Goal: Information Seeking & Learning: Learn about a topic

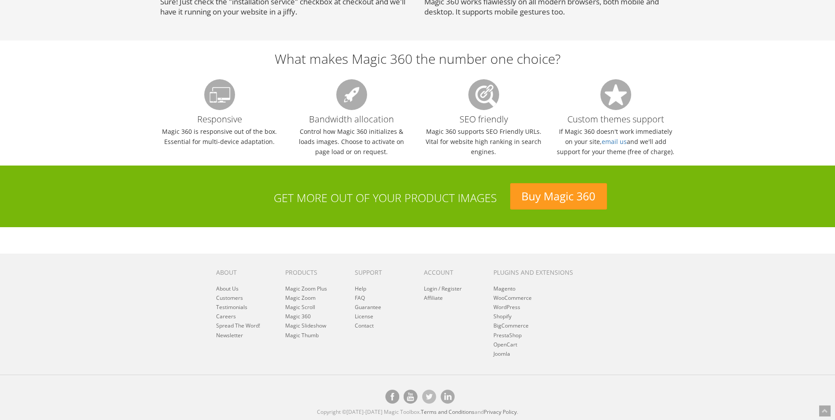
scroll to position [808, 0]
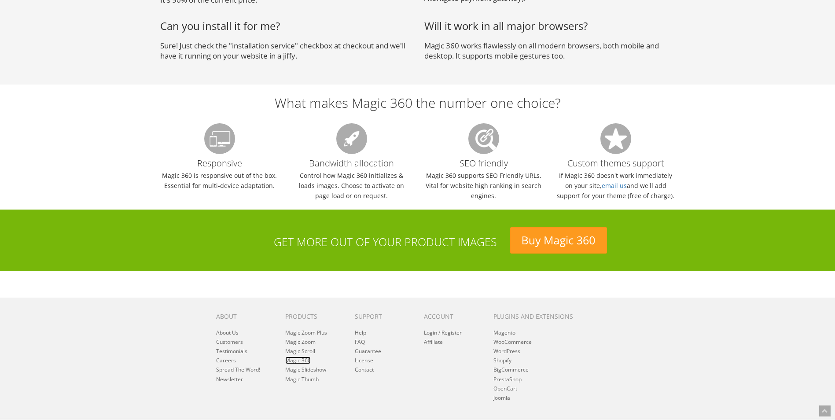
click at [308, 360] on link "Magic 360" at bounding box center [298, 359] width 26 height 7
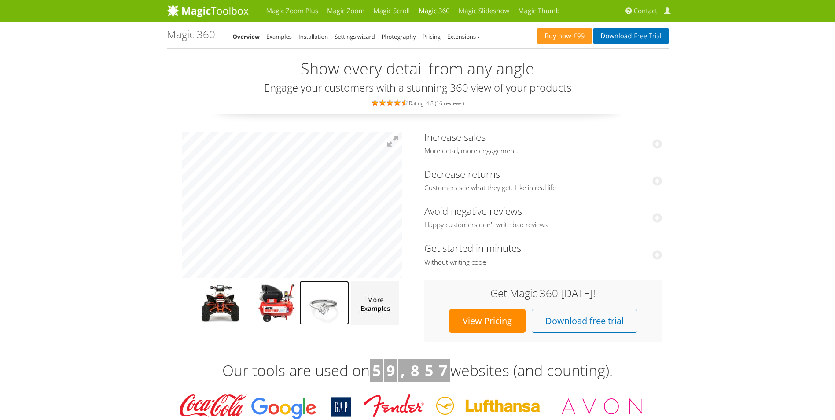
click at [327, 312] on img at bounding box center [324, 303] width 50 height 44
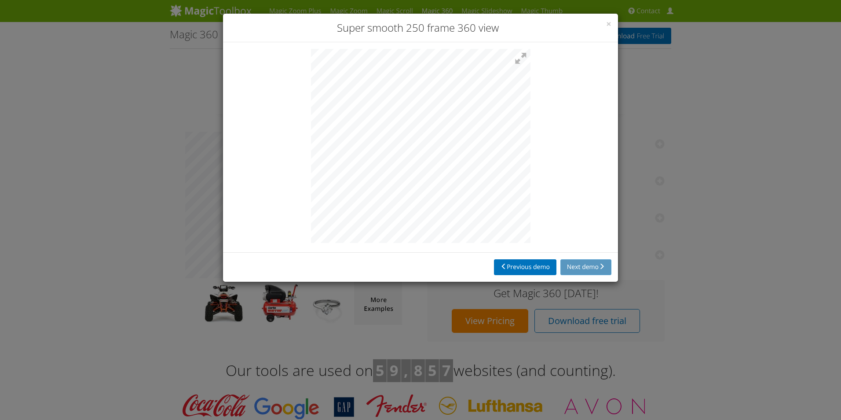
click at [667, 233] on div "× Super smooth 250 frame 360 view Previous demo Next demo" at bounding box center [420, 210] width 841 height 420
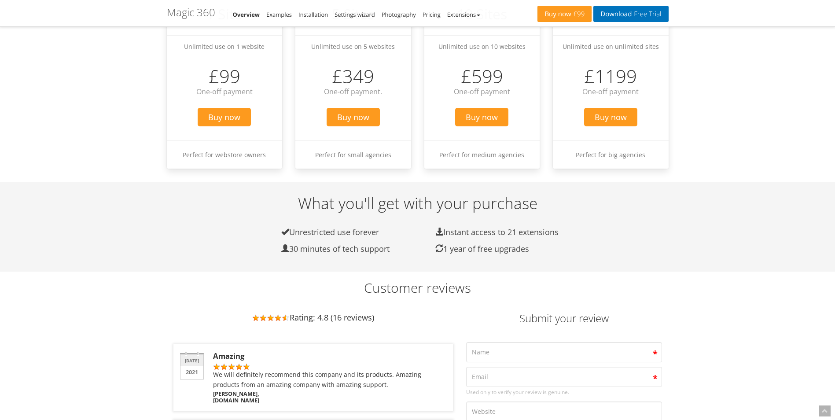
scroll to position [880, 0]
